Goal: Check status: Check status

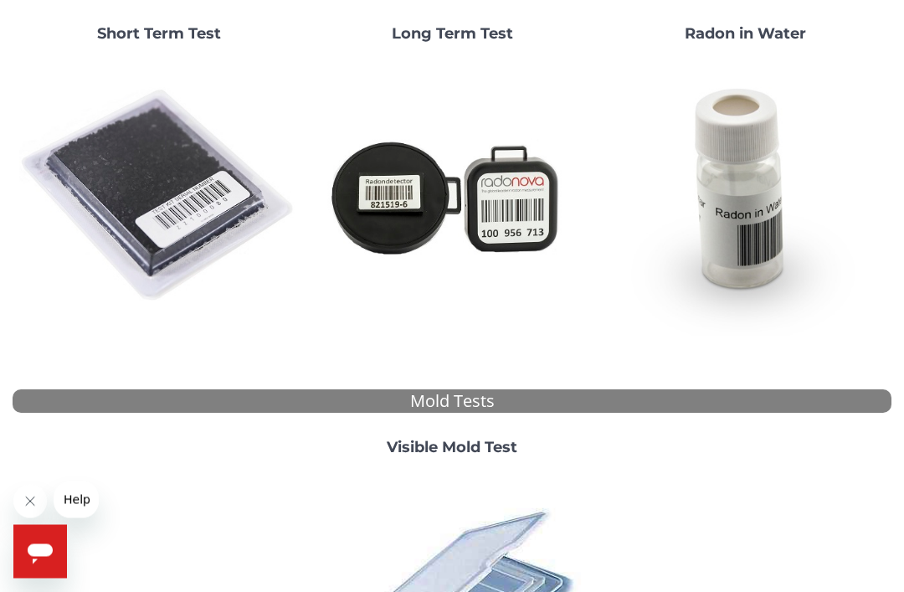
scroll to position [200, 0]
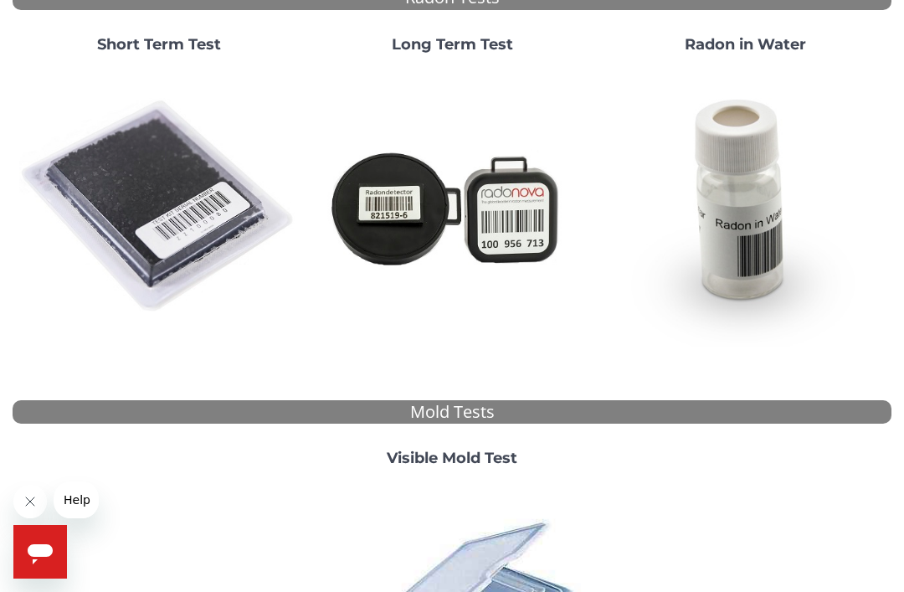
click at [196, 216] on img at bounding box center [159, 207] width 280 height 280
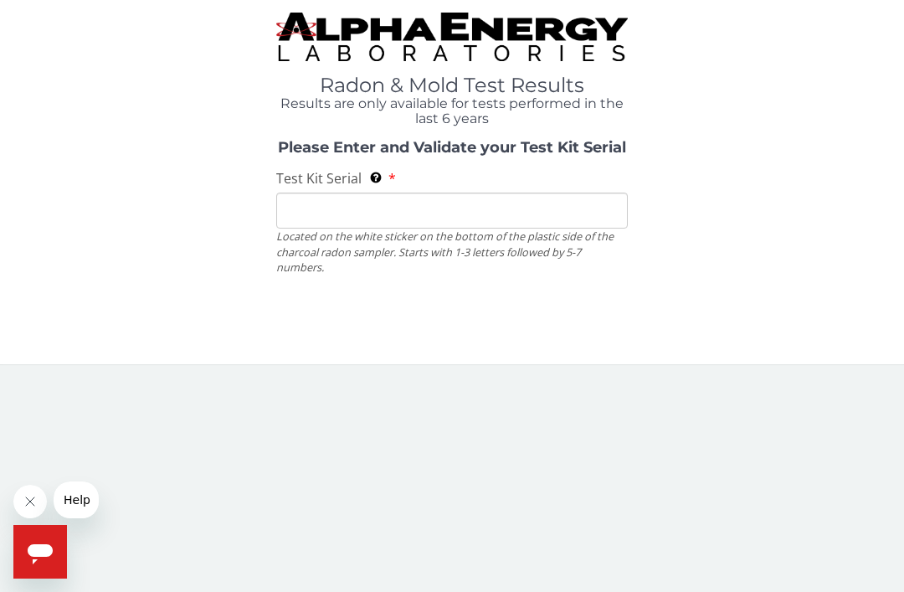
scroll to position [0, 0]
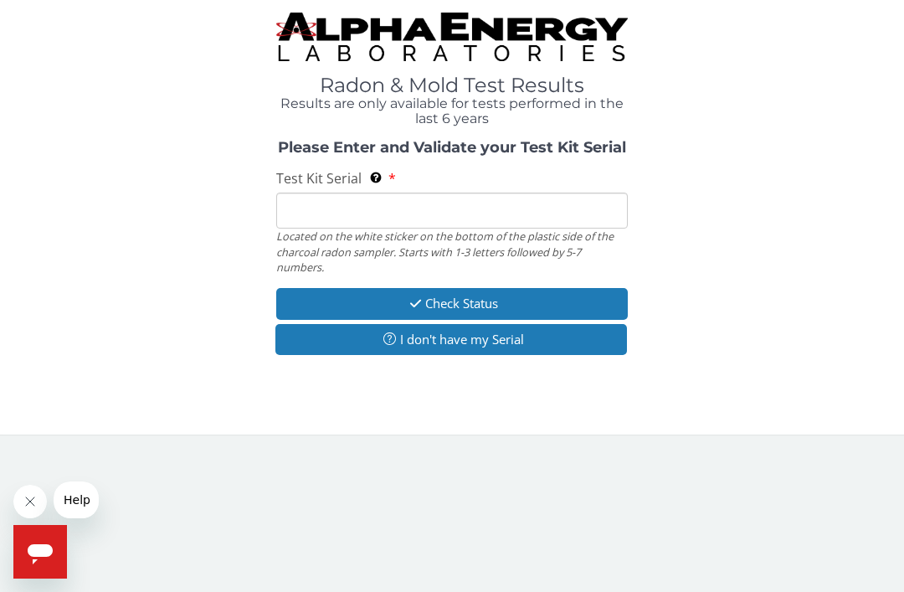
click at [497, 214] on input "Test Kit Serial Located on the white sticker on the bottom of the plastic side …" at bounding box center [452, 211] width 352 height 36
click at [903, 267] on html "Radon & Mold Test Results Results are only available for tests performed in the…" at bounding box center [452, 296] width 904 height 592
click at [476, 214] on input "Test Kit Serial Located on the white sticker on the bottom of the plastic side …" at bounding box center [452, 211] width 352 height 36
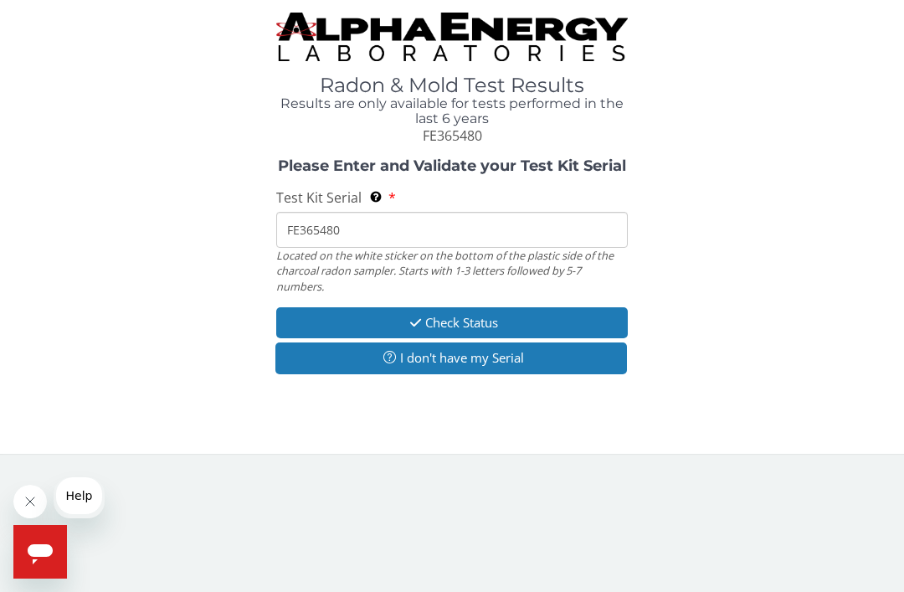
type input "FE365480"
click at [545, 313] on button "Check Status" at bounding box center [452, 322] width 352 height 31
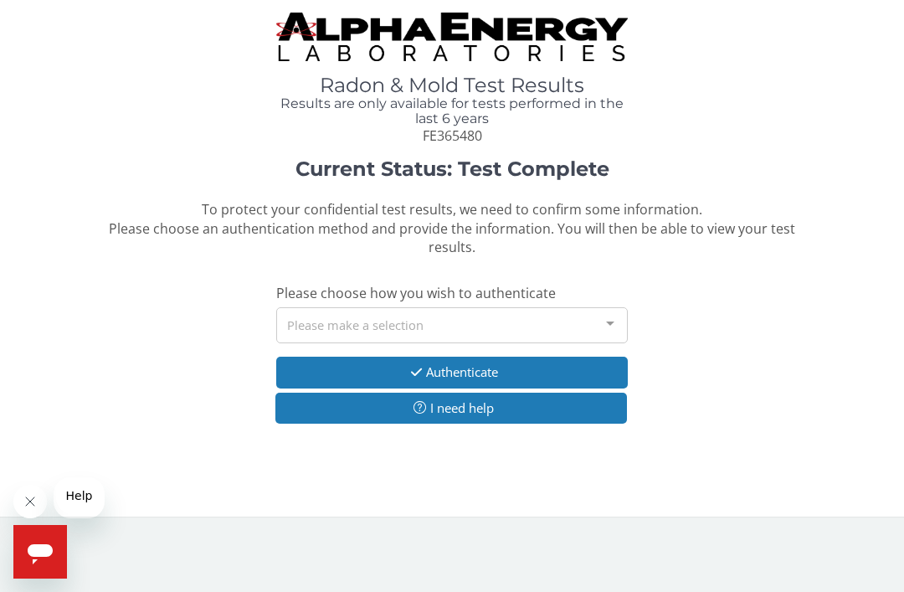
click at [612, 327] on div at bounding box center [610, 324] width 33 height 32
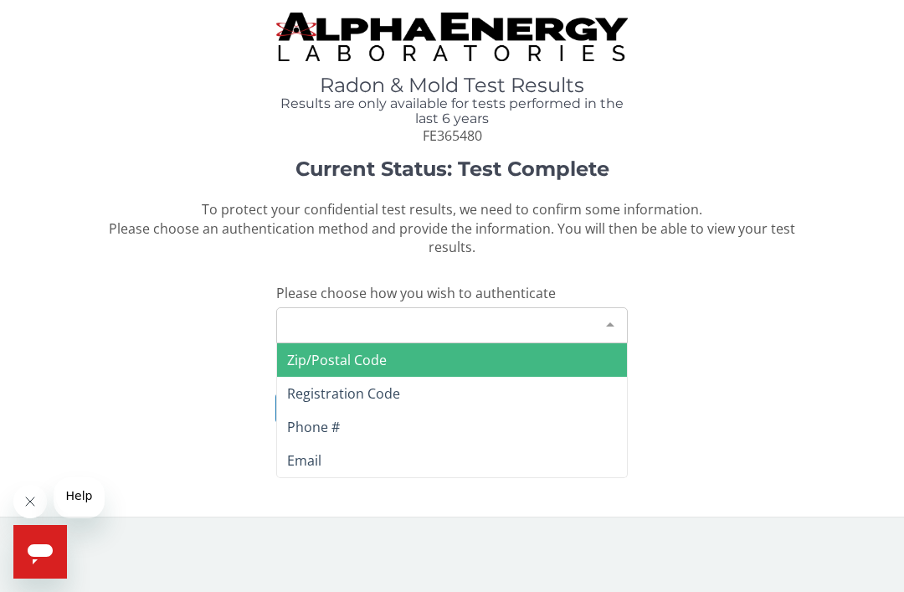
click at [588, 358] on span "Zip/Postal Code" at bounding box center [452, 359] width 350 height 33
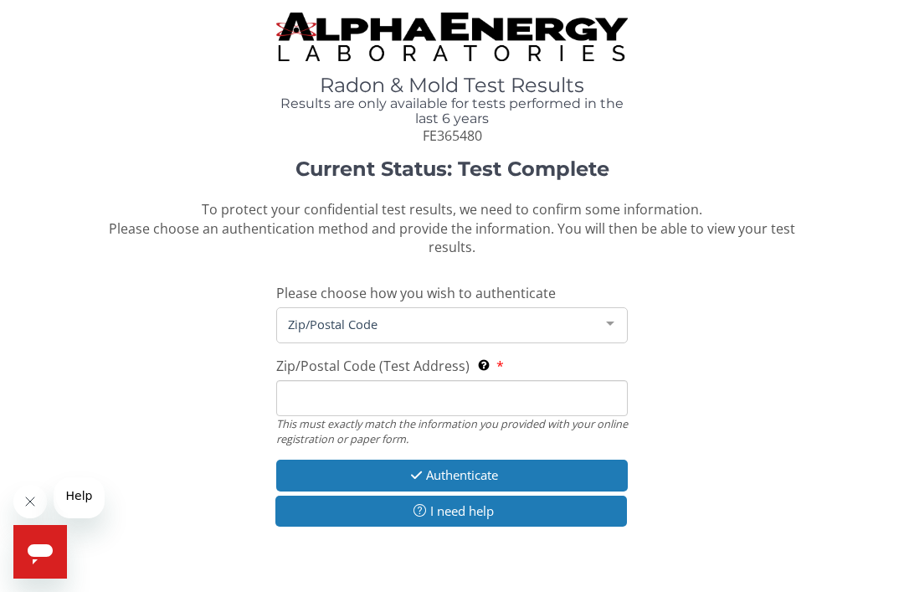
click at [706, 363] on div "Current Status: Test Complete To protect your confidential test results, we nee…" at bounding box center [452, 351] width 879 height 386
click at [503, 396] on input "Zip/Postal Code (Test Address) This must exactly match the information you prov…" at bounding box center [452, 398] width 352 height 36
type input "52803"
click at [491, 470] on button "Authenticate" at bounding box center [452, 475] width 352 height 31
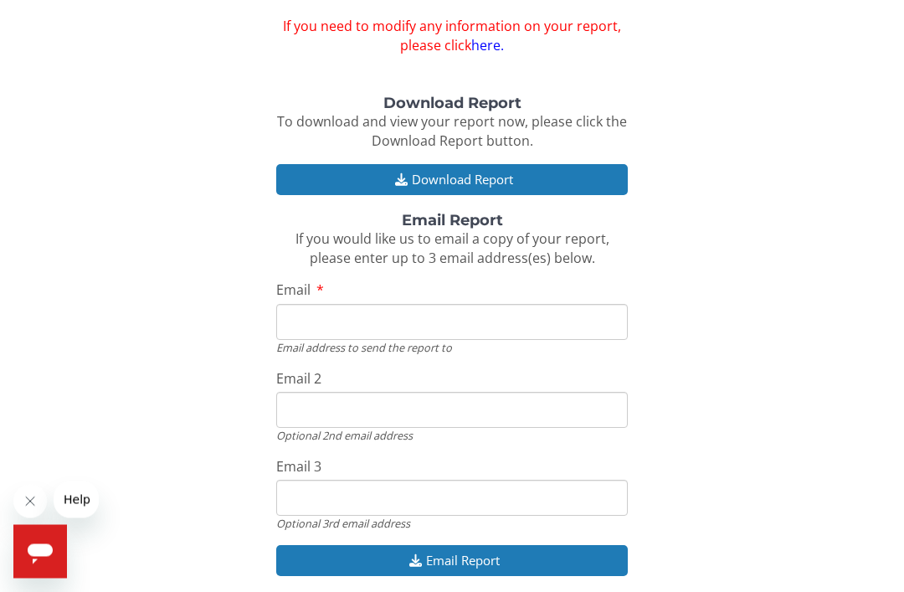
scroll to position [149, 0]
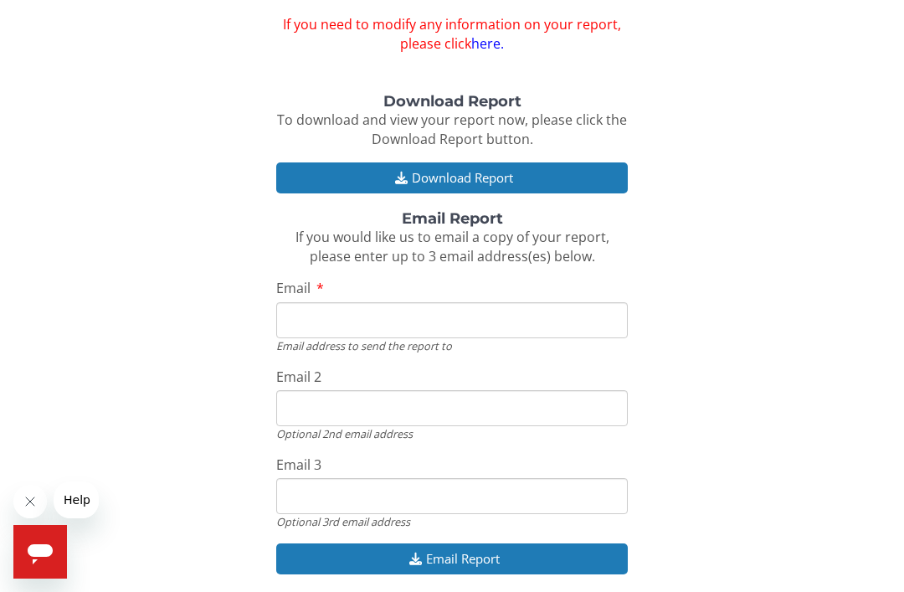
click at [553, 174] on button "Download Report" at bounding box center [452, 177] width 352 height 31
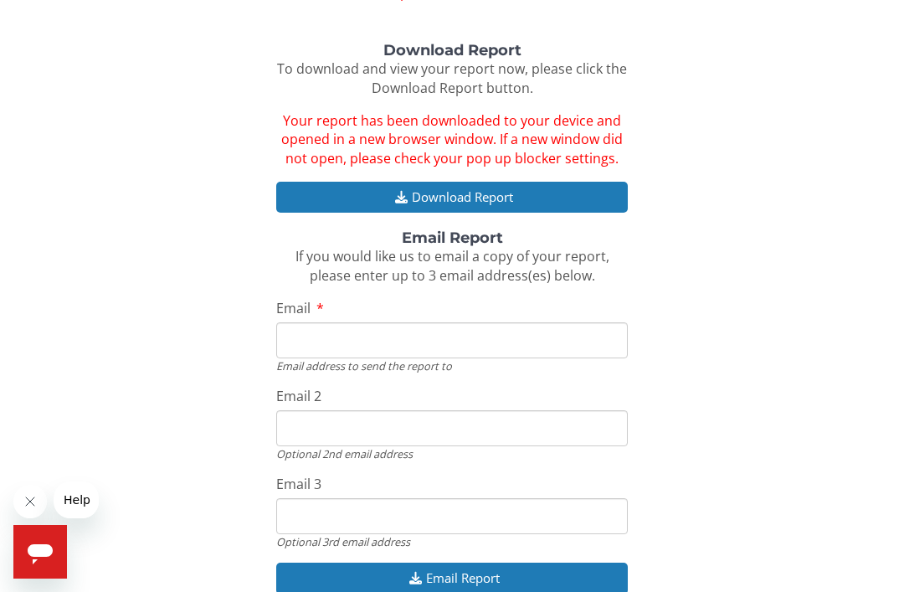
scroll to position [203, 0]
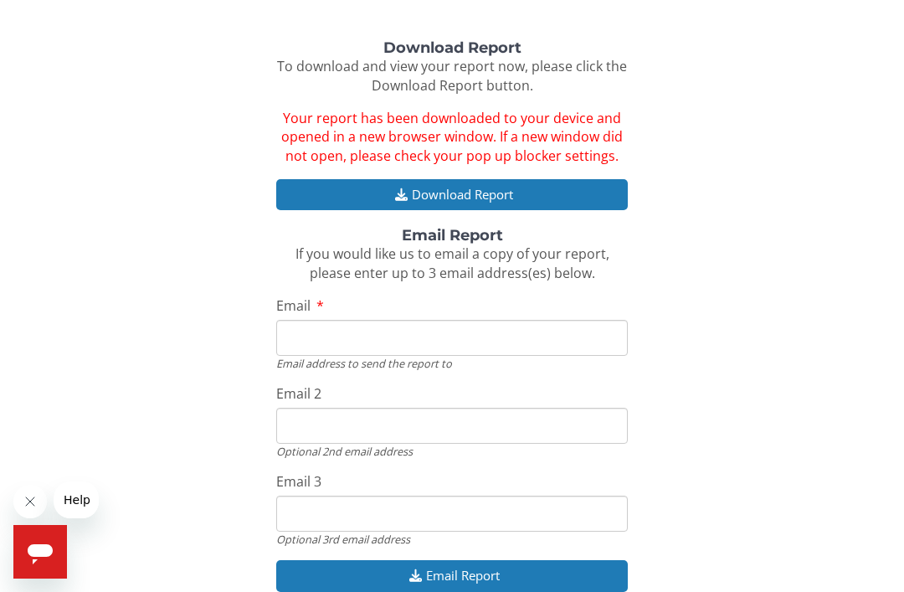
click at [512, 327] on input "Email" at bounding box center [452, 338] width 352 height 36
type input "[EMAIL_ADDRESS][DOMAIN_NAME]"
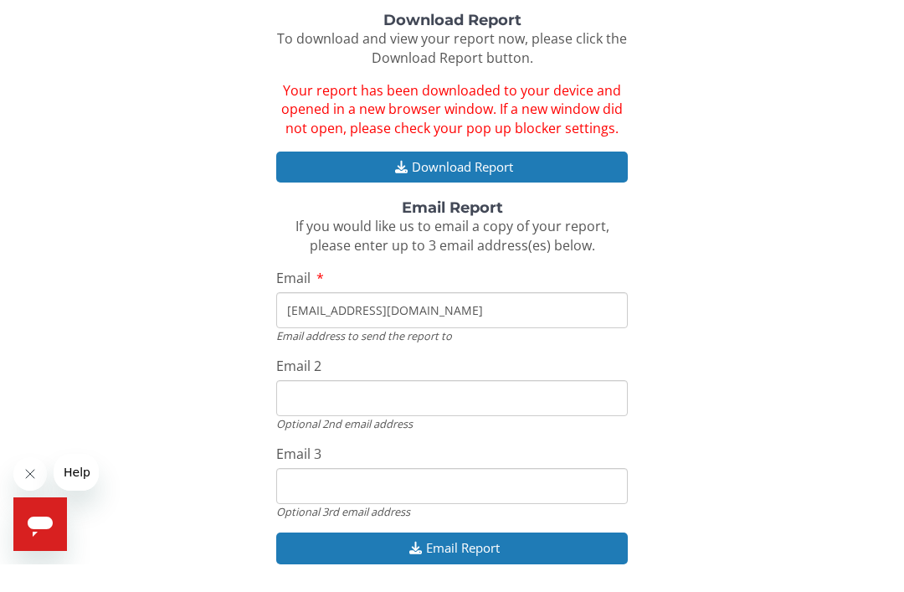
scroll to position [264, 0]
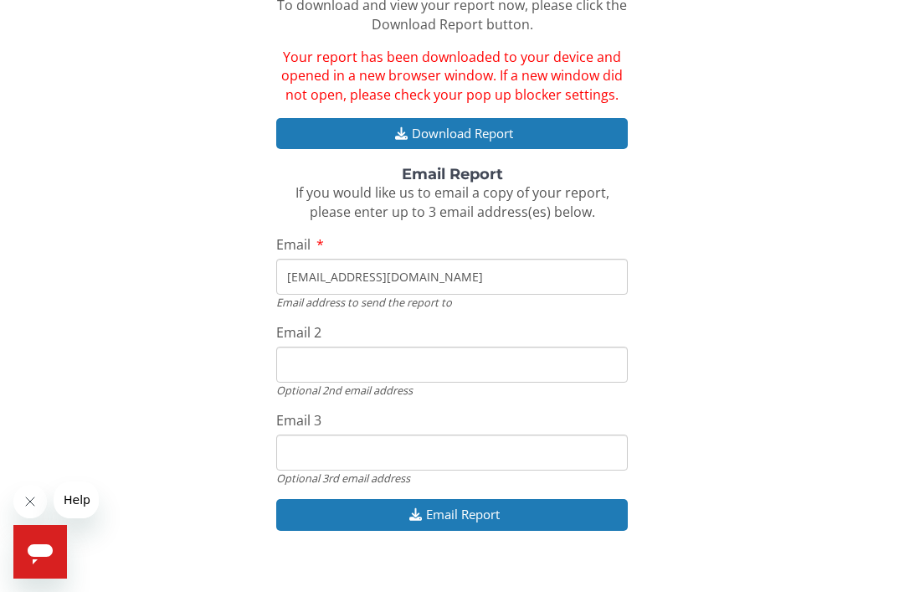
click at [522, 499] on button "Email Report" at bounding box center [452, 514] width 352 height 31
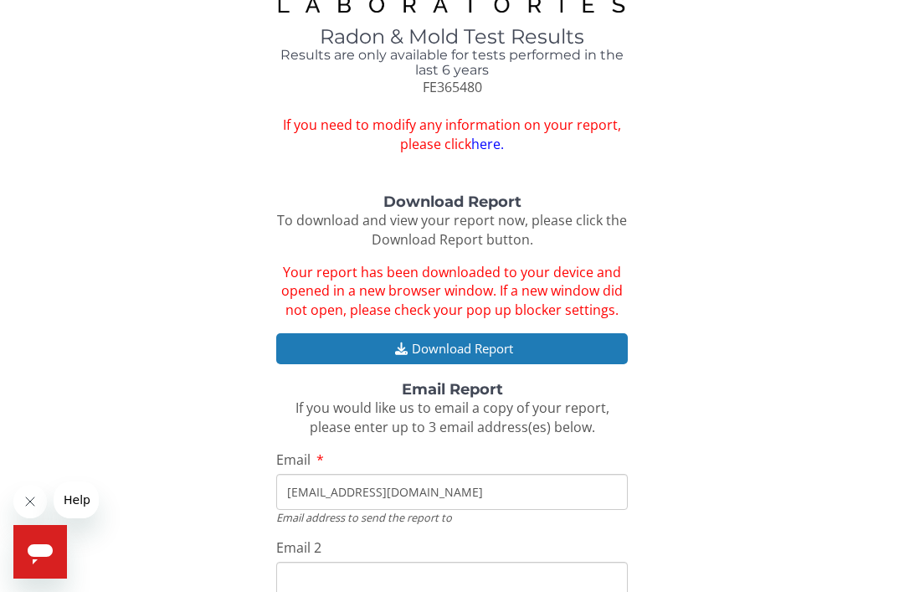
scroll to position [0, 0]
